Goal: Task Accomplishment & Management: Manage account settings

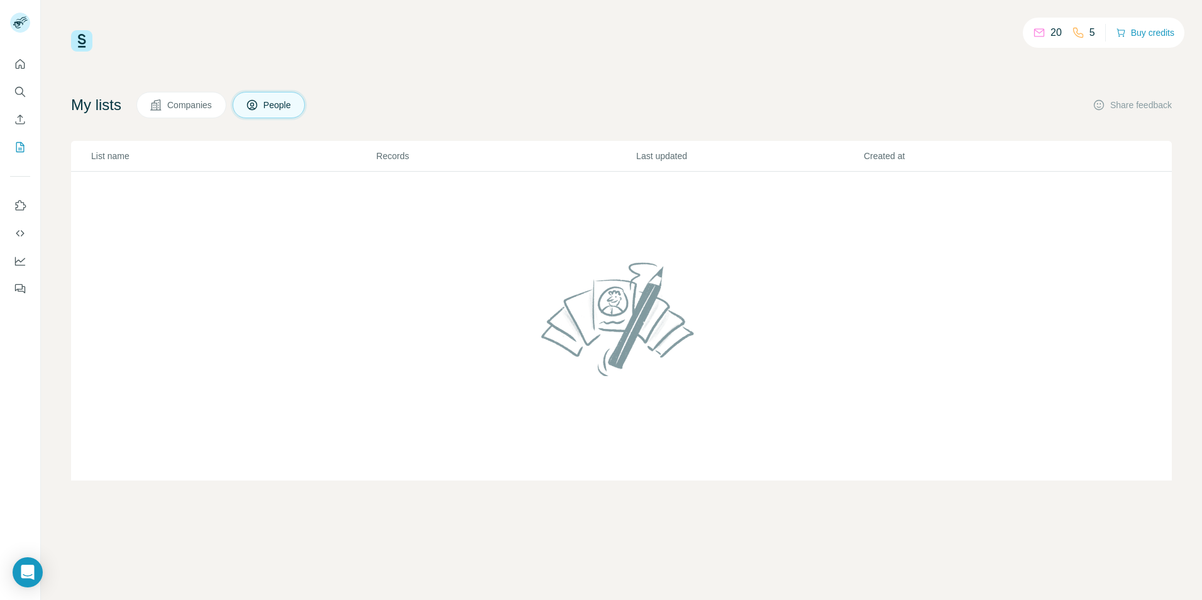
click at [182, 106] on span "Companies" at bounding box center [190, 105] width 46 height 13
click at [287, 107] on span "People" at bounding box center [277, 105] width 29 height 13
click at [1154, 33] on button "Buy credits" at bounding box center [1145, 33] width 58 height 18
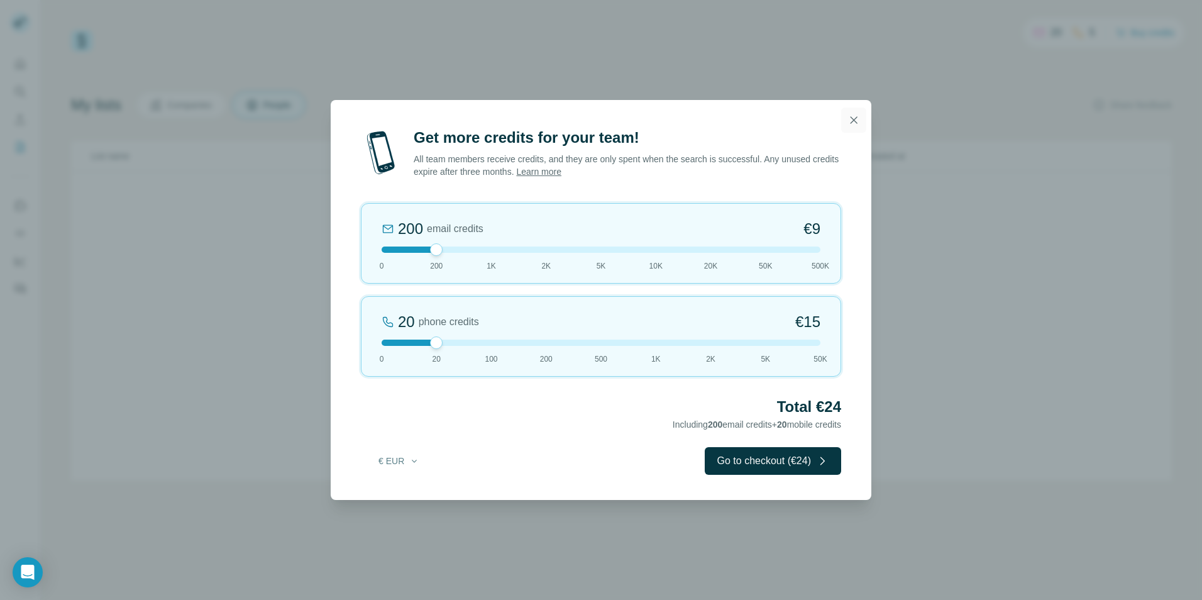
click at [854, 121] on icon "button" at bounding box center [853, 120] width 13 height 13
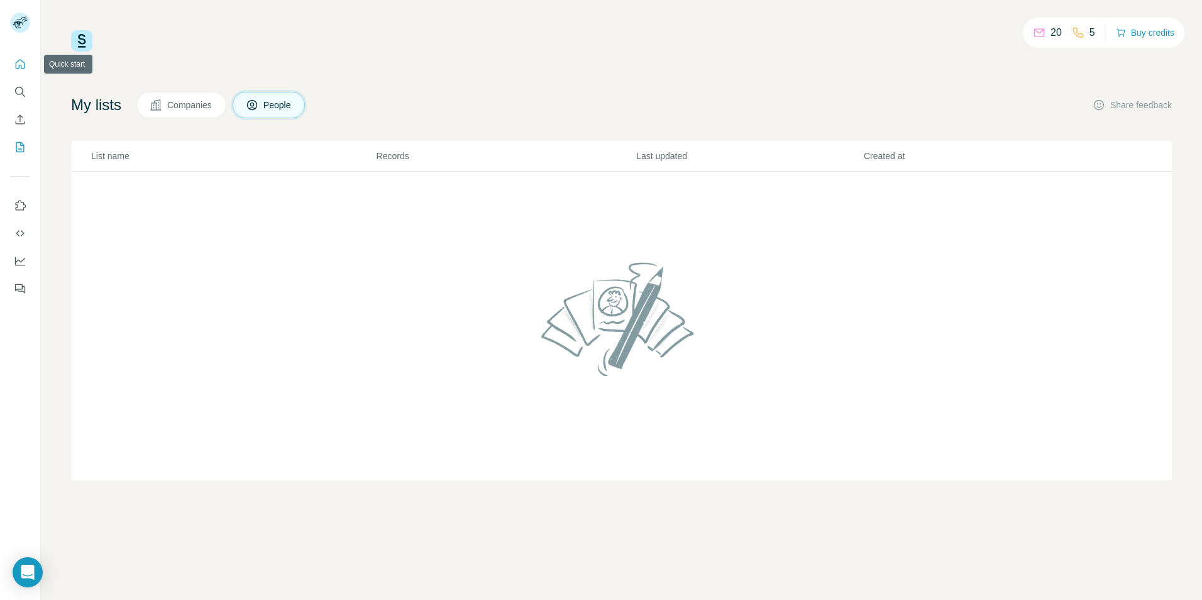
click at [18, 65] on icon "Quick start" at bounding box center [20, 64] width 13 height 13
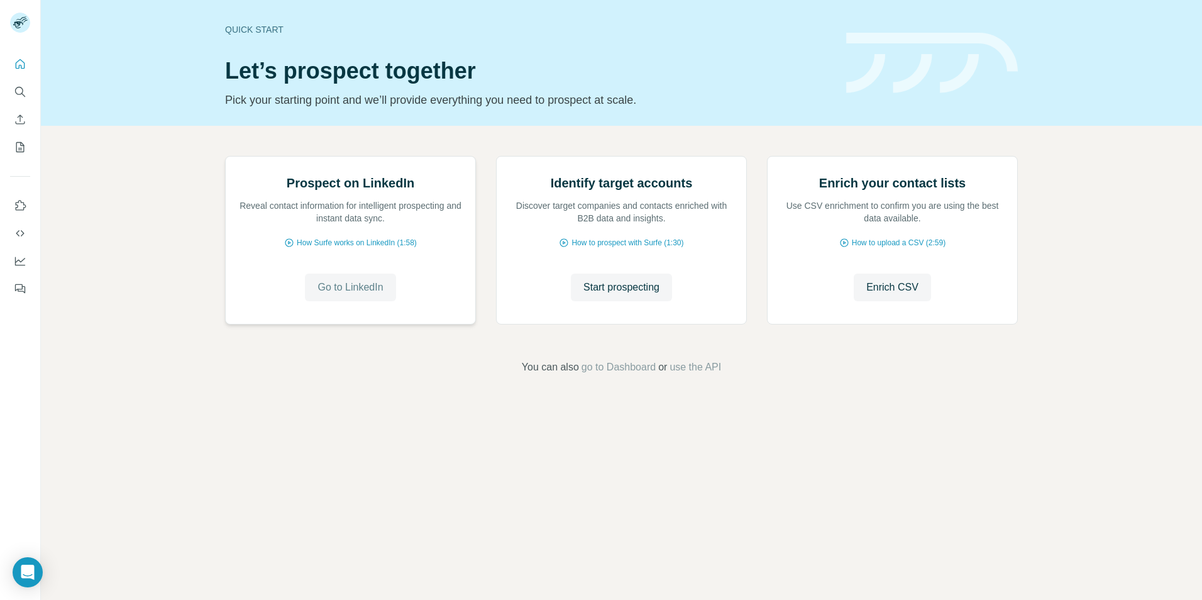
click at [364, 295] on span "Go to LinkedIn" at bounding box center [349, 287] width 65 height 15
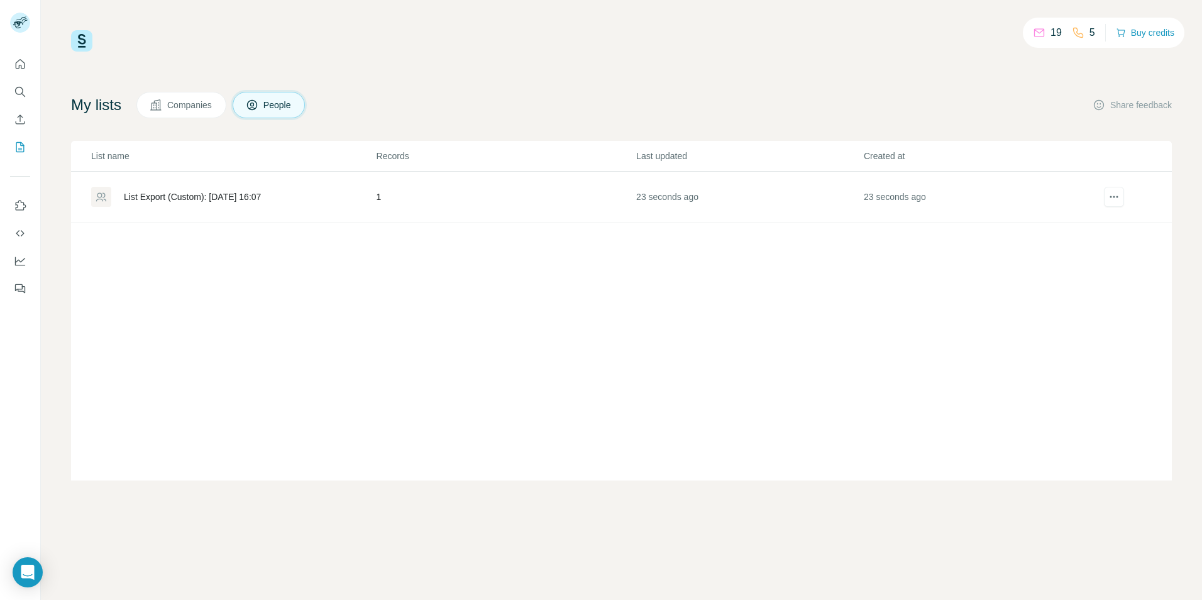
click at [178, 195] on div "List Export (Custom): 08/09/2025 16:07" at bounding box center [192, 196] width 137 height 13
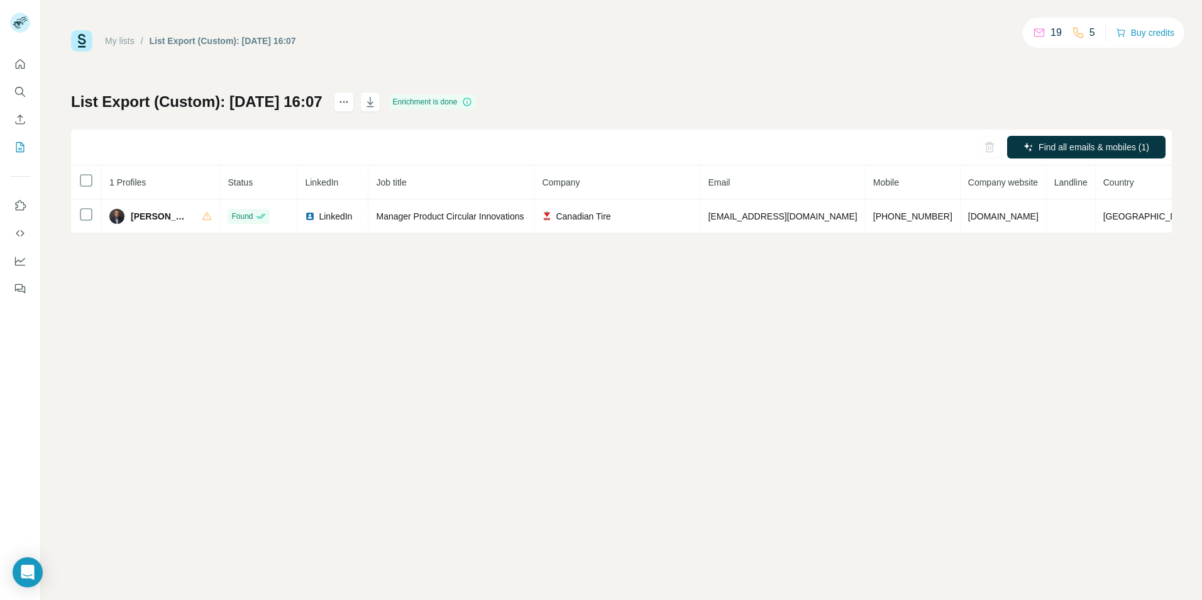
click at [472, 101] on icon at bounding box center [467, 102] width 10 height 10
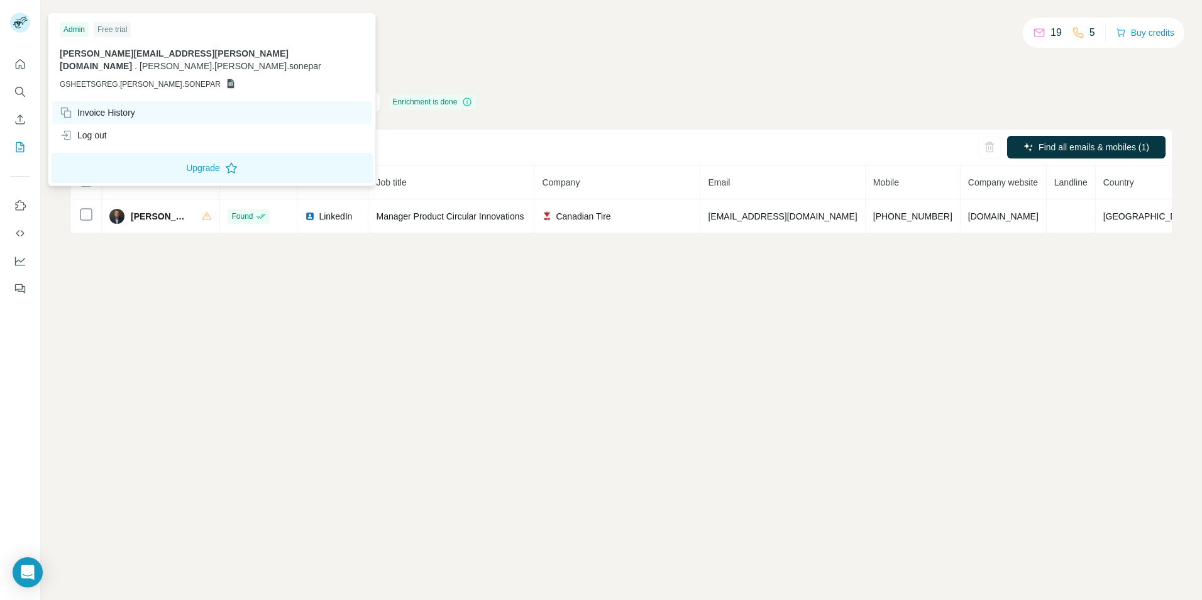
click at [102, 106] on div "Invoice History" at bounding box center [97, 112] width 75 height 13
click at [68, 111] on icon at bounding box center [67, 114] width 7 height 7
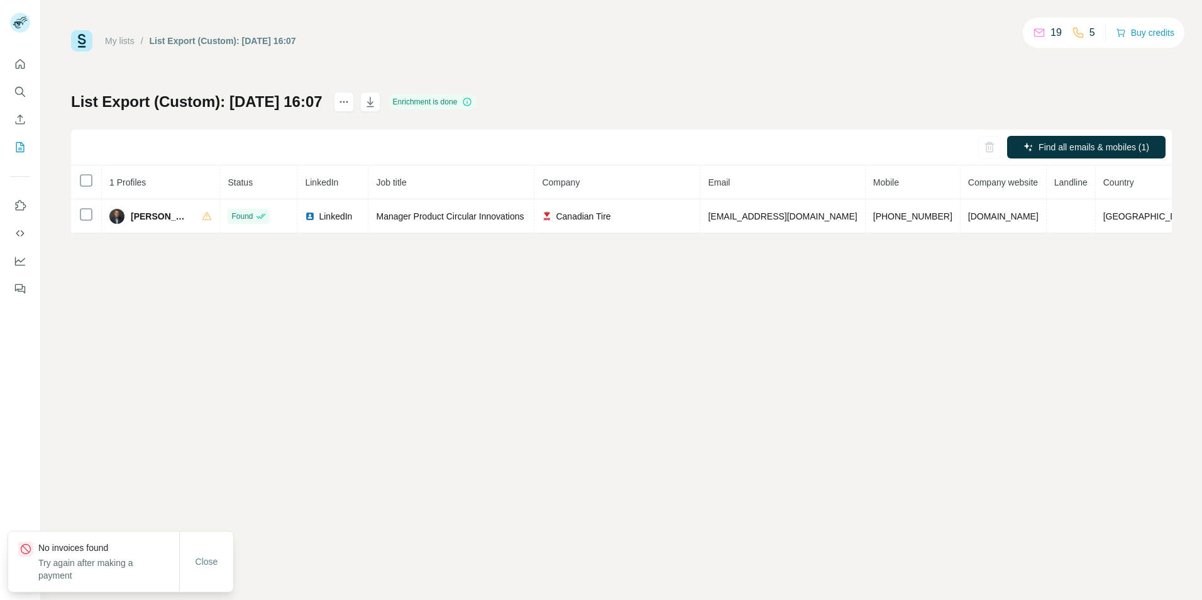
click at [246, 340] on div "My lists / List Export (Custom): 08/09/2025 16:07 19 5 Buy credits List Export …" at bounding box center [621, 300] width 1161 height 600
